Goal: Transaction & Acquisition: Purchase product/service

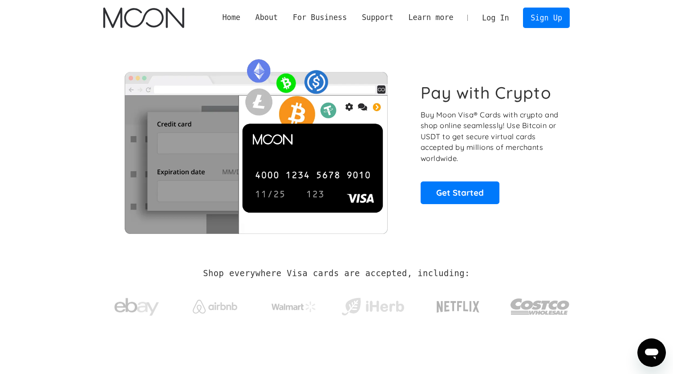
click at [496, 6] on div "Home About About Moon Careers Founder's Letter For Business Business Moon APIs …" at bounding box center [336, 18] width 493 height 36
click at [496, 15] on link "Log In" at bounding box center [495, 18] width 42 height 20
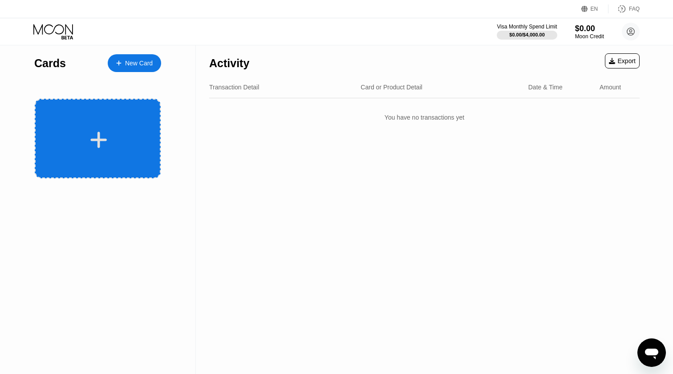
click at [117, 123] on div at bounding box center [98, 139] width 126 height 80
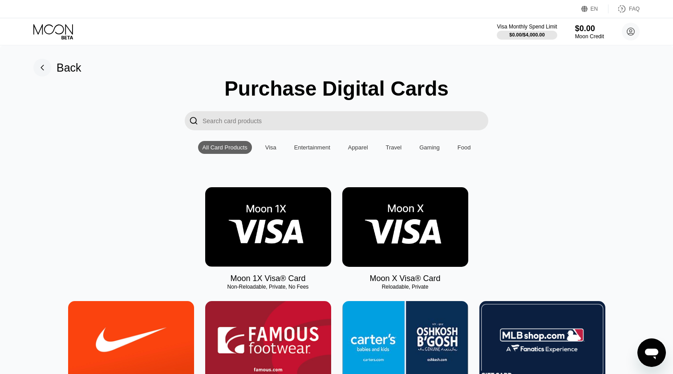
click at [376, 236] on img at bounding box center [405, 227] width 126 height 80
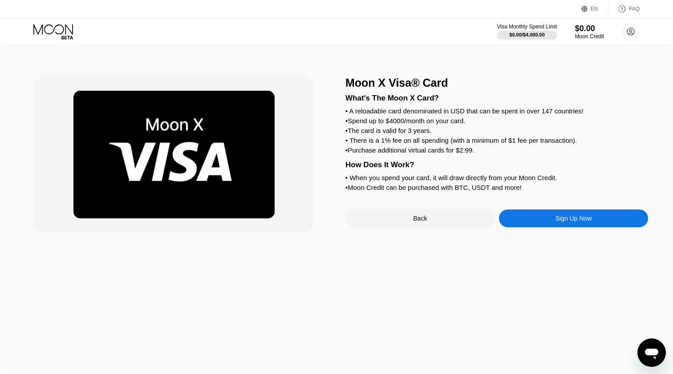
click at [522, 222] on div "Sign Up Now" at bounding box center [574, 219] width 150 height 18
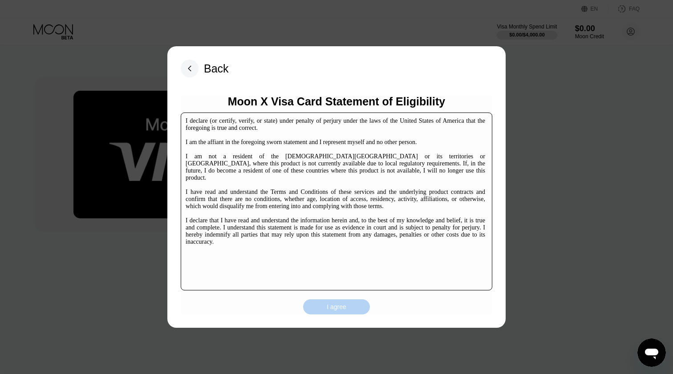
click at [311, 303] on div "I agree" at bounding box center [336, 307] width 67 height 15
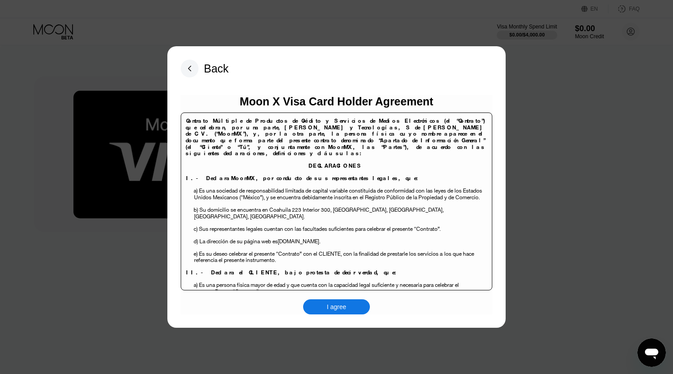
click at [325, 305] on div "I agree" at bounding box center [336, 307] width 67 height 15
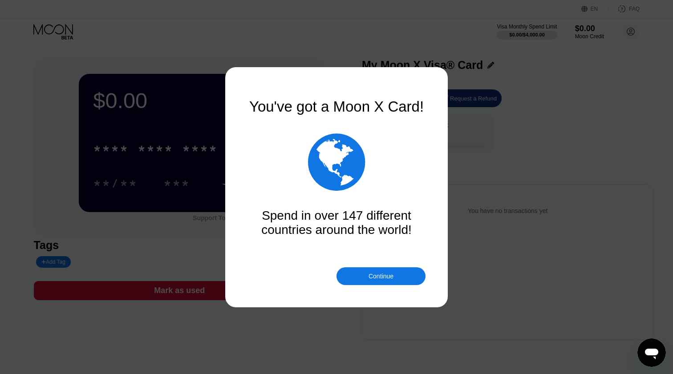
click at [393, 275] on div "Continue" at bounding box center [380, 276] width 25 height 7
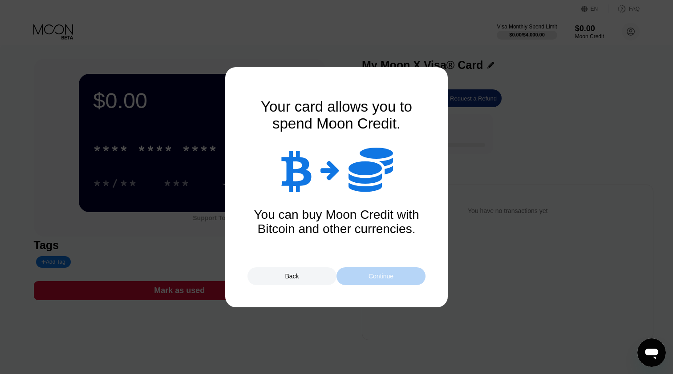
click at [379, 273] on div "Continue" at bounding box center [380, 276] width 25 height 7
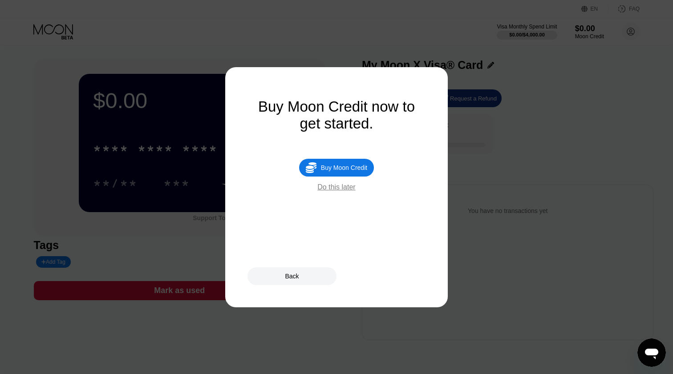
click at [345, 191] on div "Do this later" at bounding box center [336, 187] width 38 height 8
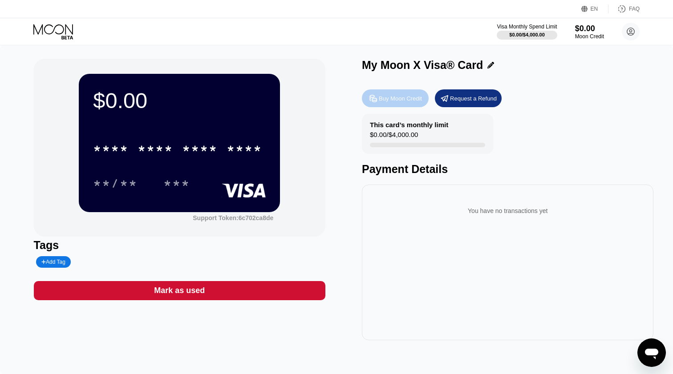
click at [417, 100] on div "Buy Moon Credit" at bounding box center [400, 99] width 43 height 8
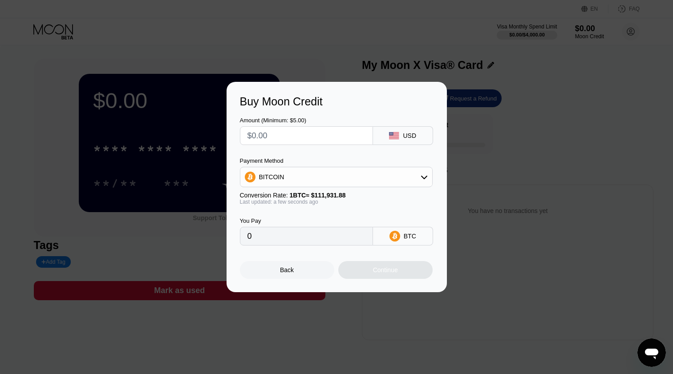
click at [382, 189] on div "Payment Method BITCOIN Conversion Rate: 1 BTC ≈ $111,931.88 Last updated: a few…" at bounding box center [336, 182] width 193 height 48
click at [387, 175] on div "BITCOIN" at bounding box center [336, 177] width 192 height 18
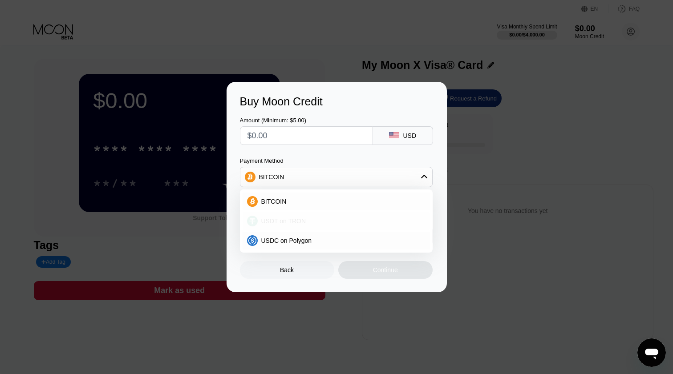
click at [355, 222] on div "USDT on TRON" at bounding box center [342, 221] width 168 height 7
type input "0.00"
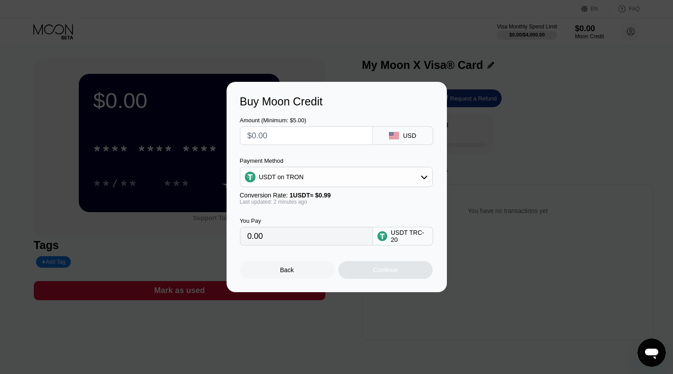
click at [194, 134] on div "Buy Moon Credit Amount (Minimum: $5.00) USD Payment Method USDT on TRON Convers…" at bounding box center [336, 187] width 673 height 210
click at [298, 272] on div "Back" at bounding box center [287, 270] width 94 height 18
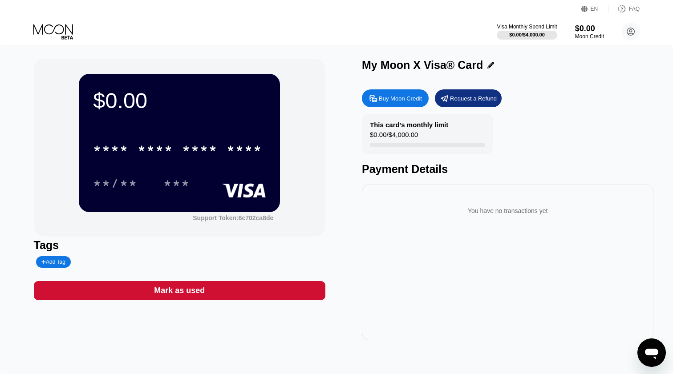
click at [203, 179] on div "***" at bounding box center [183, 183] width 40 height 22
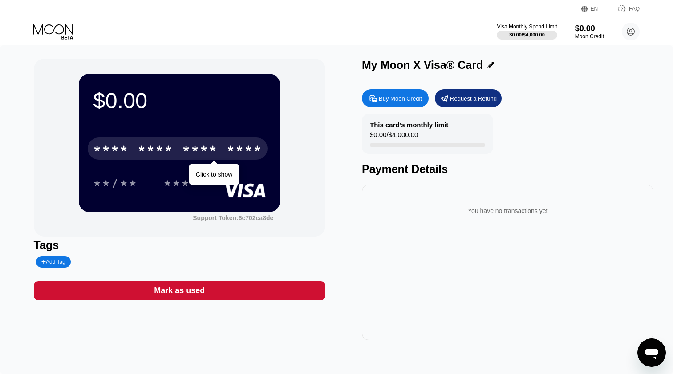
click at [212, 152] on div "* * * *" at bounding box center [200, 150] width 36 height 14
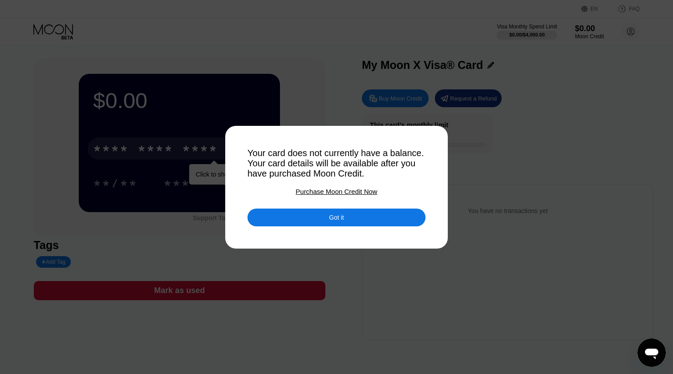
click at [367, 213] on div "Got it" at bounding box center [336, 218] width 178 height 18
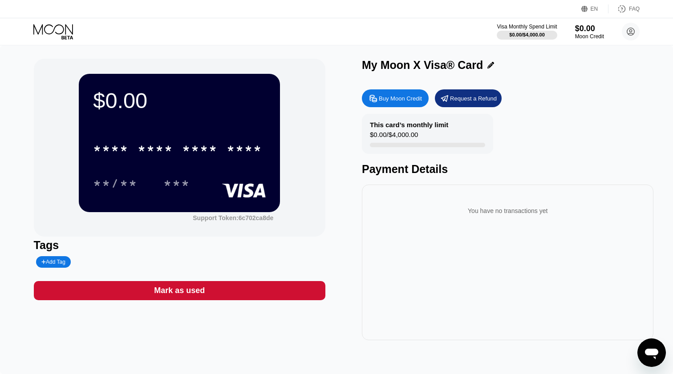
click at [226, 167] on div "* * * * * * * * * * * * **** **/** ***" at bounding box center [179, 157] width 173 height 53
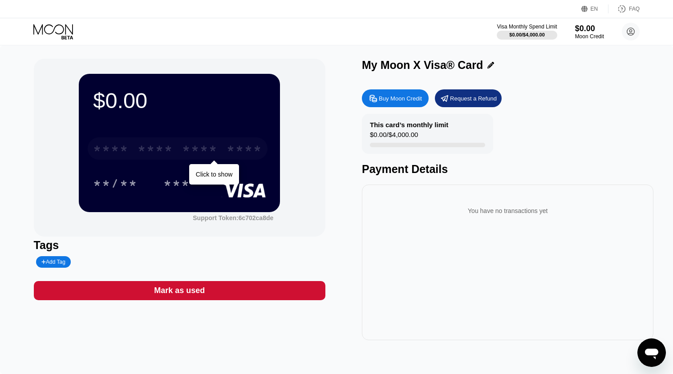
click at [234, 142] on div "* * * * * * * * * * * * ****" at bounding box center [178, 149] width 180 height 22
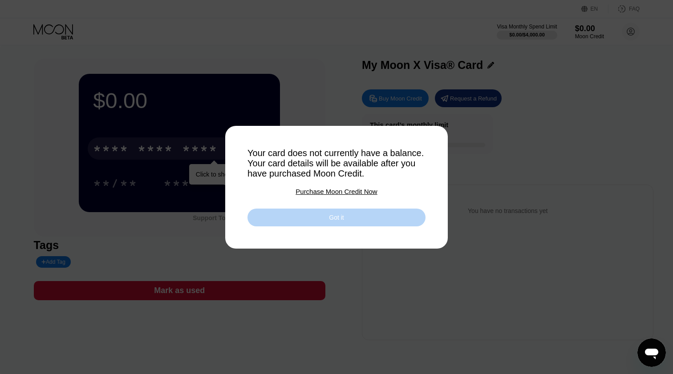
click at [385, 220] on div "Got it" at bounding box center [336, 218] width 178 height 18
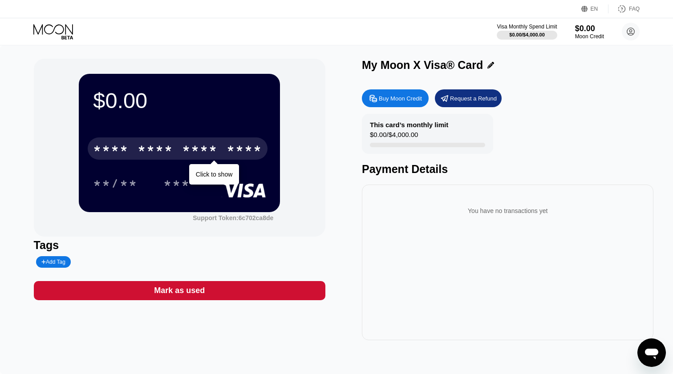
click at [411, 109] on div "Buy Moon Credit Request a Refund This card’s monthly limit $0.00 / $4,000.00 Pa…" at bounding box center [507, 212] width 291 height 255
click at [425, 99] on div "Buy Moon Credit" at bounding box center [395, 98] width 67 height 18
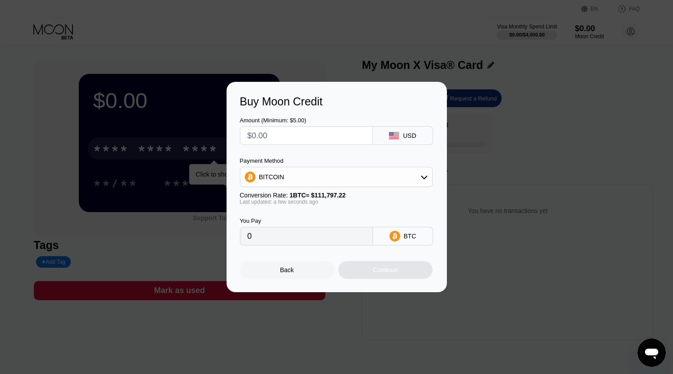
click at [374, 181] on div "BITCOIN" at bounding box center [336, 177] width 192 height 18
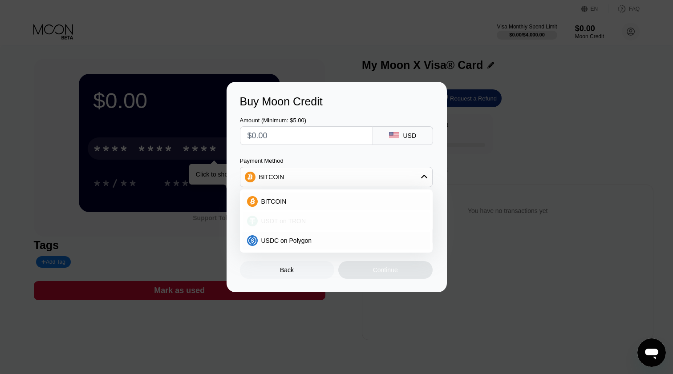
click at [360, 214] on div "USDT on TRON" at bounding box center [336, 221] width 187 height 18
type input "0.00"
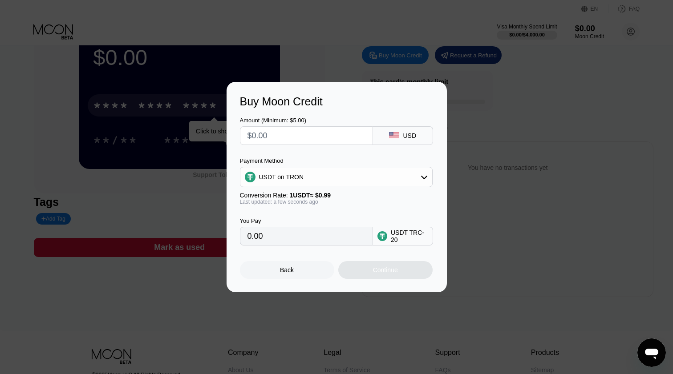
scroll to position [45, 0]
click at [318, 139] on input "text" at bounding box center [306, 136] width 118 height 18
click at [354, 243] on input "0.00" at bounding box center [306, 236] width 118 height 18
click at [467, 203] on div "Buy Moon Credit Amount (Minimum: $5.00) USD Payment Method USDT on TRON Convers…" at bounding box center [336, 187] width 673 height 210
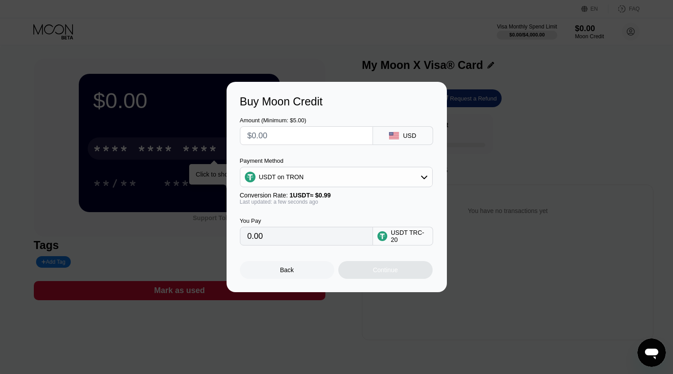
scroll to position [0, 0]
